Goal: Find specific page/section: Find specific page/section

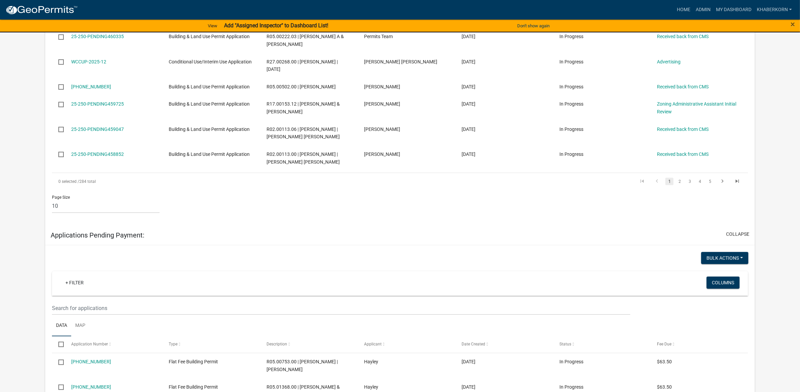
scroll to position [535, 0]
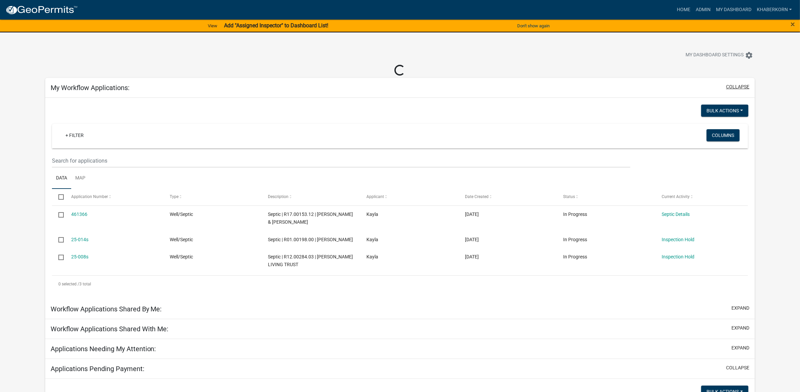
click at [741, 88] on button "collapse" at bounding box center [737, 86] width 23 height 7
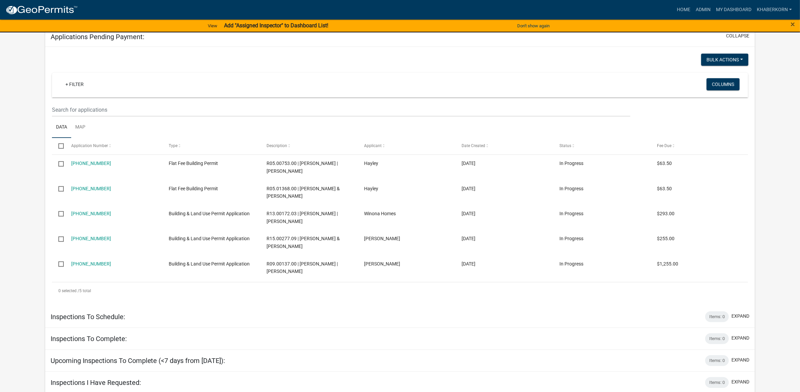
scroll to position [539, 0]
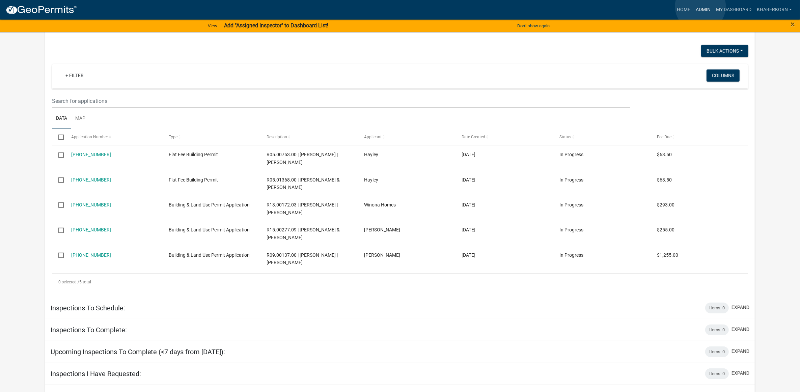
click at [700, 7] on link "Admin" at bounding box center [703, 9] width 20 height 13
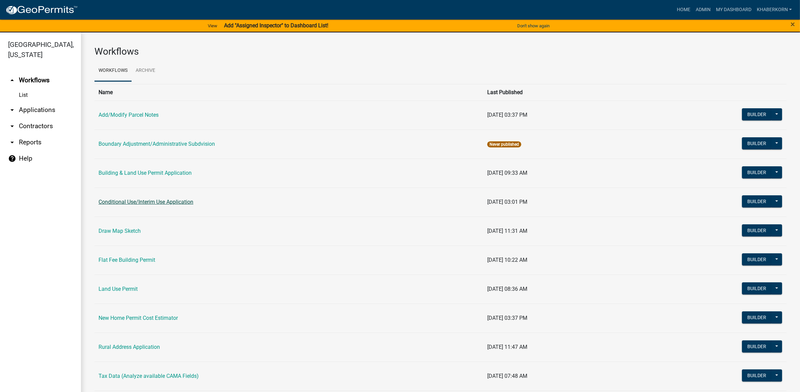
click at [133, 200] on link "Conditional Use/Interim Use Application" at bounding box center [146, 202] width 95 height 6
